Goal: Communication & Community: Answer question/provide support

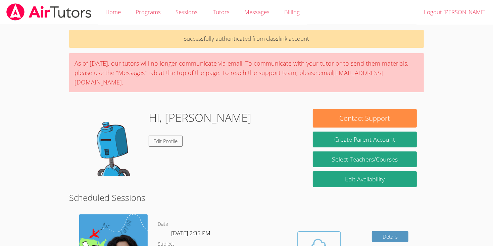
click at [314, 235] on icon at bounding box center [319, 244] width 19 height 19
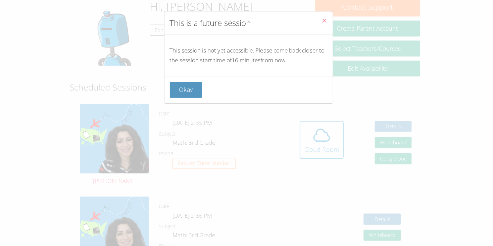
scroll to position [109, 0]
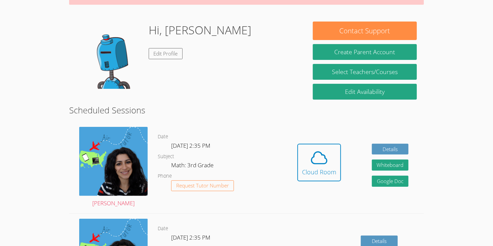
scroll to position [89, 0]
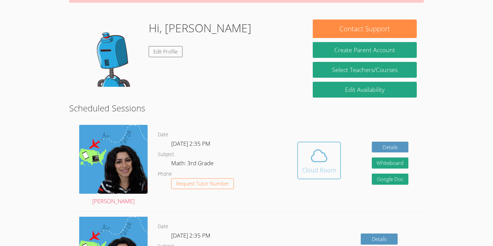
click at [316, 151] on icon at bounding box center [319, 156] width 15 height 12
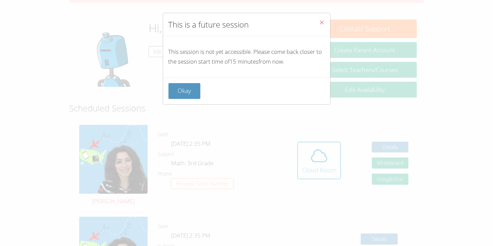
click at [320, 25] on icon "Close" at bounding box center [322, 22] width 6 height 6
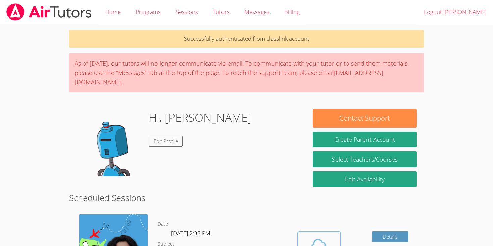
click at [318, 235] on icon at bounding box center [319, 244] width 19 height 19
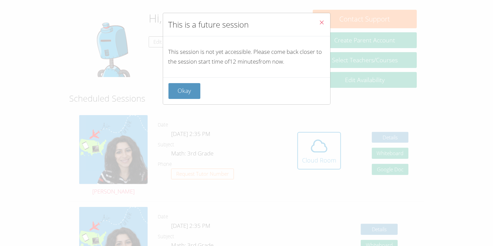
click at [324, 24] on icon "Close" at bounding box center [322, 22] width 6 height 6
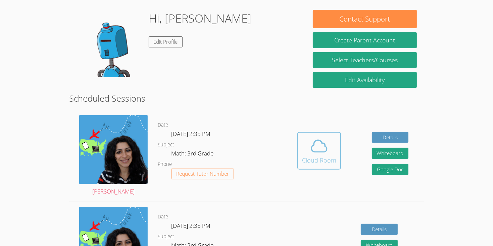
click at [323, 136] on icon at bounding box center [319, 145] width 19 height 19
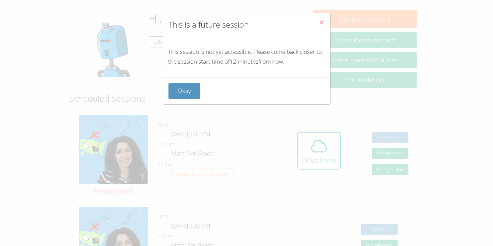
click at [315, 18] on button "Close" at bounding box center [322, 23] width 16 height 20
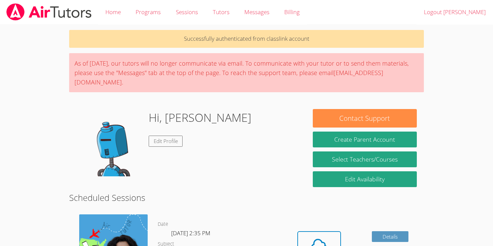
scroll to position [88, 0]
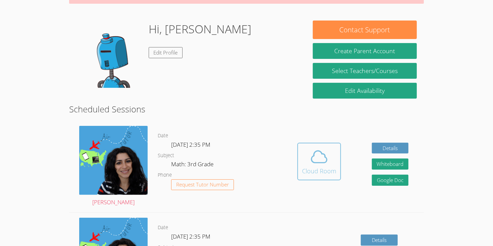
click at [310, 166] on div "Cloud Room" at bounding box center [319, 170] width 34 height 9
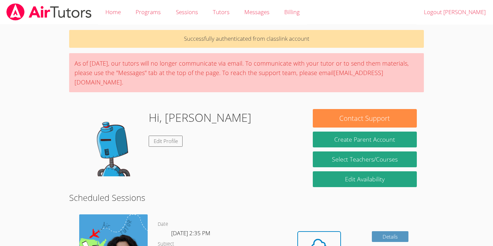
scroll to position [116, 0]
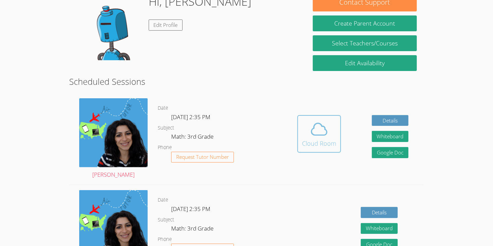
click at [319, 138] on div "Cloud Room" at bounding box center [319, 142] width 34 height 9
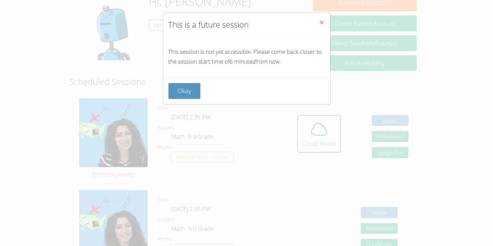
click at [329, 17] on button "Close" at bounding box center [322, 23] width 16 height 20
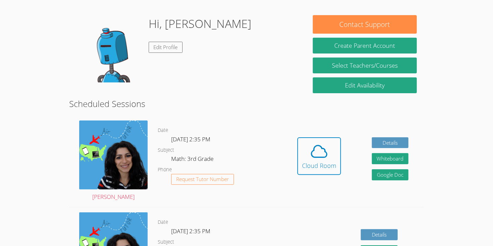
scroll to position [113, 0]
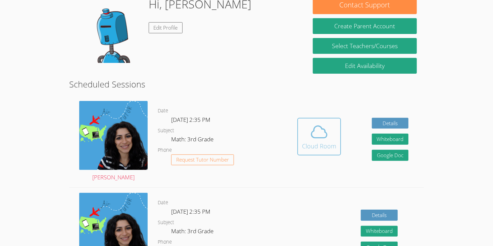
click at [316, 126] on icon at bounding box center [319, 131] width 19 height 19
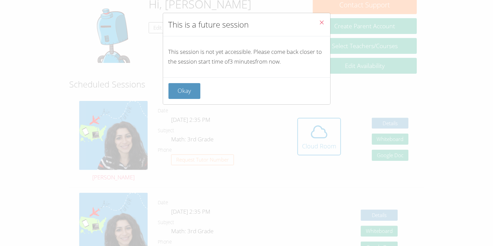
click at [325, 24] on icon "Close" at bounding box center [322, 22] width 6 height 6
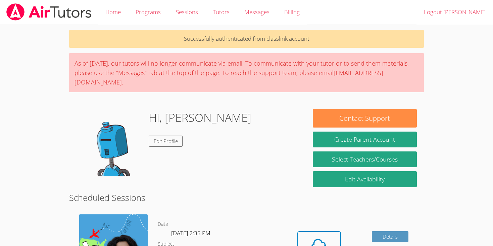
scroll to position [118, 0]
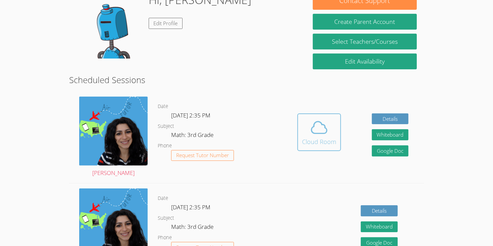
click at [321, 137] on div "Cloud Room" at bounding box center [319, 141] width 34 height 9
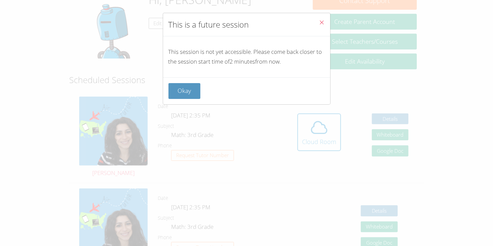
click at [319, 29] on button "Close" at bounding box center [322, 23] width 16 height 20
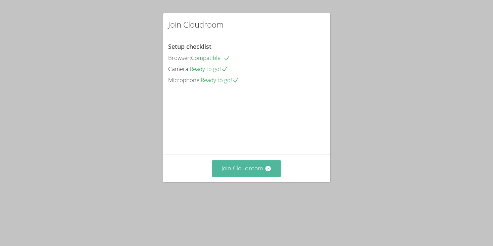
click at [256, 176] on button "Join Cloudroom" at bounding box center [246, 168] width 69 height 16
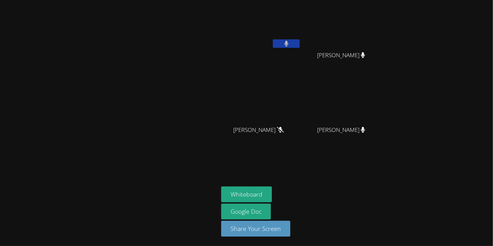
click at [350, 122] on video at bounding box center [344, 99] width 80 height 45
click at [364, 121] on video at bounding box center [344, 99] width 80 height 45
click at [363, 128] on icon at bounding box center [363, 130] width 4 height 6
click at [367, 122] on video at bounding box center [344, 99] width 80 height 45
click at [365, 53] on span "JAMES PENNINGTON" at bounding box center [341, 55] width 48 height 10
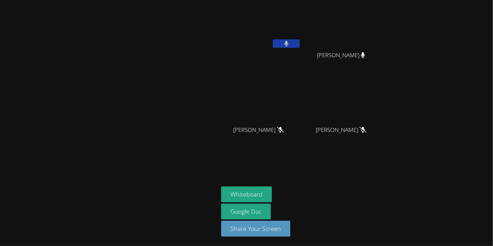
click at [365, 56] on icon at bounding box center [363, 55] width 4 height 6
click at [364, 59] on span "JAMES PENNINGTON" at bounding box center [341, 55] width 48 height 10
click at [365, 55] on icon at bounding box center [363, 55] width 4 height 6
click at [365, 59] on span "JAMES PENNINGTON" at bounding box center [341, 55] width 48 height 10
click at [365, 54] on icon at bounding box center [363, 55] width 4 height 6
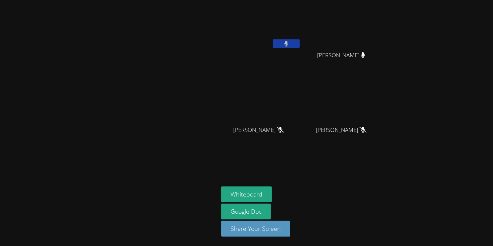
click at [357, 60] on div "JAMES PENNINGTON" at bounding box center [344, 61] width 80 height 27
click at [365, 58] on span "JAMES PENNINGTON" at bounding box center [341, 55] width 48 height 10
click at [359, 47] on video at bounding box center [344, 25] width 80 height 45
click at [355, 47] on video at bounding box center [344, 25] width 80 height 45
click at [363, 52] on span "JAMES PENNINGTON" at bounding box center [341, 55] width 48 height 10
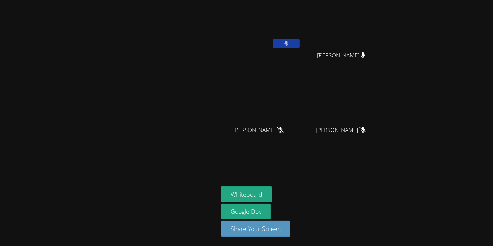
click at [362, 52] on span "JAMES PENNINGTON" at bounding box center [341, 55] width 48 height 10
click at [363, 52] on span "JAMES PENNINGTON" at bounding box center [341, 55] width 48 height 10
click at [356, 54] on span "JAMES PENNINGTON" at bounding box center [341, 55] width 48 height 10
click at [356, 47] on video at bounding box center [344, 25] width 80 height 45
click at [363, 52] on span "JAMES PENNINGTON" at bounding box center [341, 55] width 48 height 10
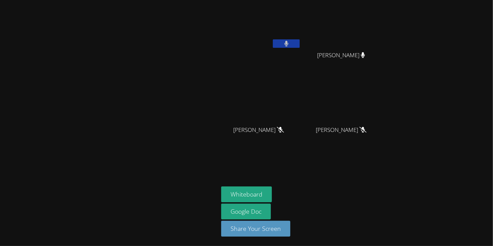
click at [365, 53] on icon at bounding box center [363, 55] width 4 height 6
click at [366, 47] on video at bounding box center [344, 25] width 80 height 45
click at [373, 52] on div "JAMES PENNINGTON" at bounding box center [344, 61] width 80 height 27
click at [367, 58] on span "JAMES PENNINGTON" at bounding box center [341, 55] width 51 height 10
click at [358, 59] on span "JAMES PENNINGTON" at bounding box center [341, 55] width 51 height 10
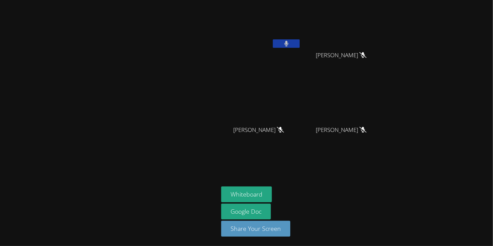
click at [359, 64] on div "JAMES PENNINGTON" at bounding box center [344, 61] width 80 height 27
click at [363, 61] on div "JAMES PENNINGTON" at bounding box center [344, 61] width 80 height 27
click at [354, 64] on div "JAMES PENNINGTON" at bounding box center [344, 61] width 80 height 27
click at [363, 60] on div "JAMES PENNINGTON" at bounding box center [344, 61] width 80 height 27
click at [276, 136] on div "Aubree Sharp" at bounding box center [261, 135] width 80 height 27
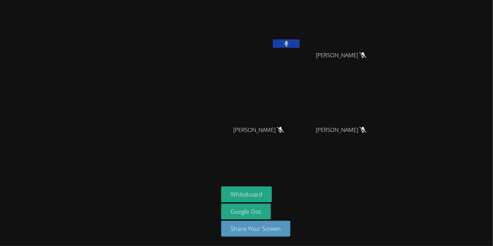
click at [271, 139] on div "Aubree Sharp" at bounding box center [261, 135] width 80 height 27
click at [273, 138] on div "Aubree Sharp" at bounding box center [261, 135] width 80 height 27
click at [283, 133] on div "Aubree Sharp" at bounding box center [261, 135] width 80 height 27
click at [271, 136] on div "Aubree Sharp" at bounding box center [261, 135] width 80 height 27
click at [279, 132] on icon at bounding box center [280, 130] width 7 height 6
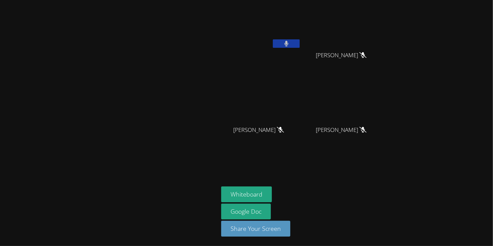
click at [277, 133] on span "Aubree Sharp" at bounding box center [258, 130] width 51 height 10
click at [279, 133] on span "Aubree Sharp" at bounding box center [258, 130] width 51 height 10
click at [275, 135] on div "Aubree Sharp" at bounding box center [261, 135] width 80 height 27
click at [274, 138] on div "Aubree Sharp" at bounding box center [261, 135] width 80 height 27
click at [274, 136] on div "Aubree Sharp" at bounding box center [261, 135] width 80 height 27
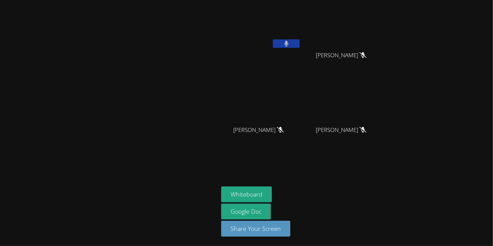
click at [279, 131] on icon at bounding box center [280, 130] width 7 height 6
click at [278, 132] on icon at bounding box center [280, 130] width 7 height 6
click at [272, 135] on div "Aubree Sharp" at bounding box center [261, 135] width 80 height 27
click at [277, 132] on icon at bounding box center [280, 130] width 7 height 6
click at [280, 128] on icon at bounding box center [280, 130] width 7 height 6
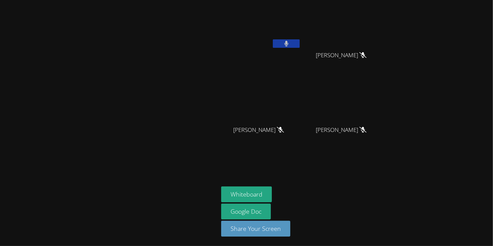
click at [278, 129] on icon at bounding box center [280, 130] width 7 height 6
click at [275, 126] on span "Aubree Sharp" at bounding box center [258, 130] width 51 height 10
click at [268, 134] on div "Aubree Sharp" at bounding box center [261, 135] width 80 height 27
click at [285, 127] on div "Aubree Sharp" at bounding box center [261, 135] width 80 height 27
click at [277, 132] on icon at bounding box center [280, 130] width 7 height 6
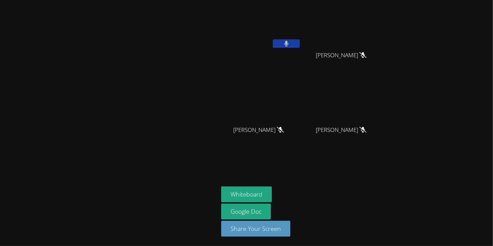
click at [278, 134] on span "Aubree Sharp" at bounding box center [258, 130] width 51 height 10
click at [279, 129] on icon at bounding box center [280, 130] width 7 height 6
click at [268, 143] on div "Aubree Sharp" at bounding box center [261, 135] width 80 height 27
click at [269, 144] on div "Aubree Sharp" at bounding box center [261, 135] width 80 height 27
click at [282, 128] on div "Aubree Sharp" at bounding box center [261, 135] width 80 height 27
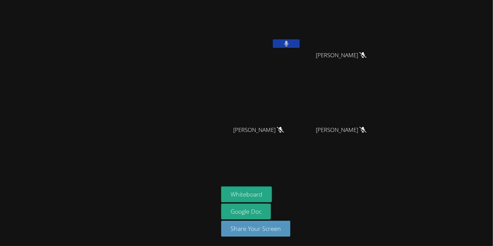
click at [278, 134] on span "Aubree Sharp" at bounding box center [258, 130] width 51 height 10
click at [269, 140] on div "Aubree Sharp" at bounding box center [261, 135] width 80 height 27
click at [280, 131] on icon at bounding box center [280, 130] width 7 height 6
click at [282, 121] on video at bounding box center [261, 99] width 80 height 45
click at [281, 121] on video at bounding box center [261, 99] width 80 height 45
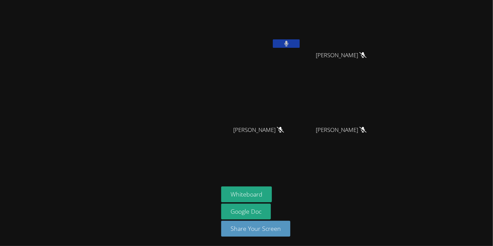
click at [279, 126] on span "Aubree Sharp" at bounding box center [258, 130] width 51 height 10
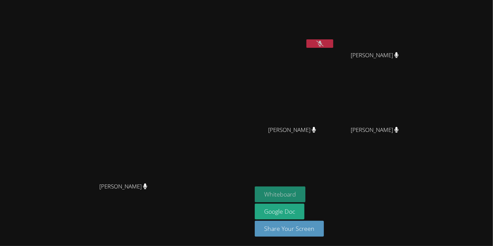
click at [306, 188] on button "Whiteboard" at bounding box center [280, 194] width 51 height 16
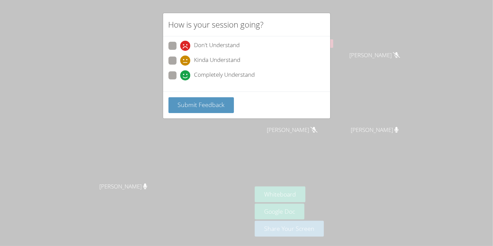
click at [181, 48] on icon at bounding box center [185, 46] width 10 height 10
click at [181, 47] on input "Don't Understand" at bounding box center [183, 45] width 6 height 6
radio input "true"
click at [185, 101] on span "Submit Feedback" at bounding box center [201, 104] width 47 height 8
